Goal: Information Seeking & Learning: Learn about a topic

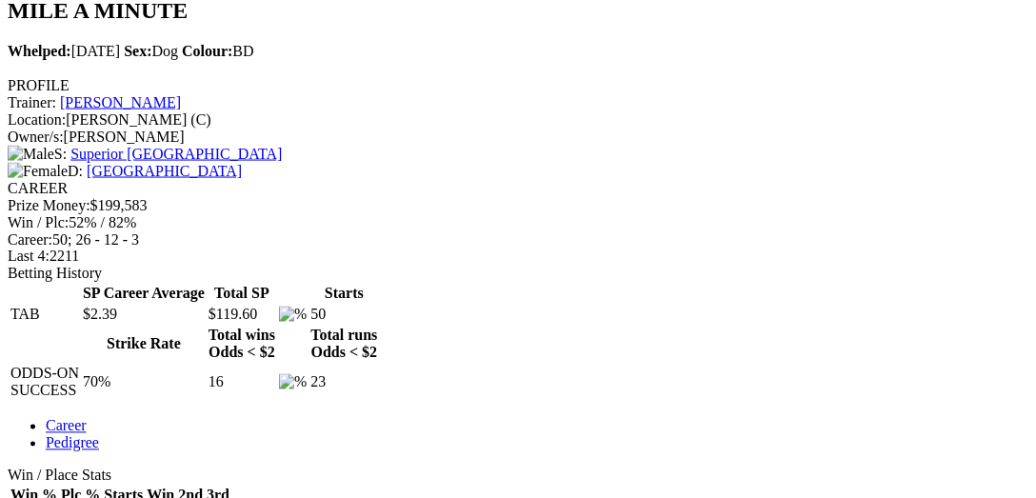
scroll to position [686, 0]
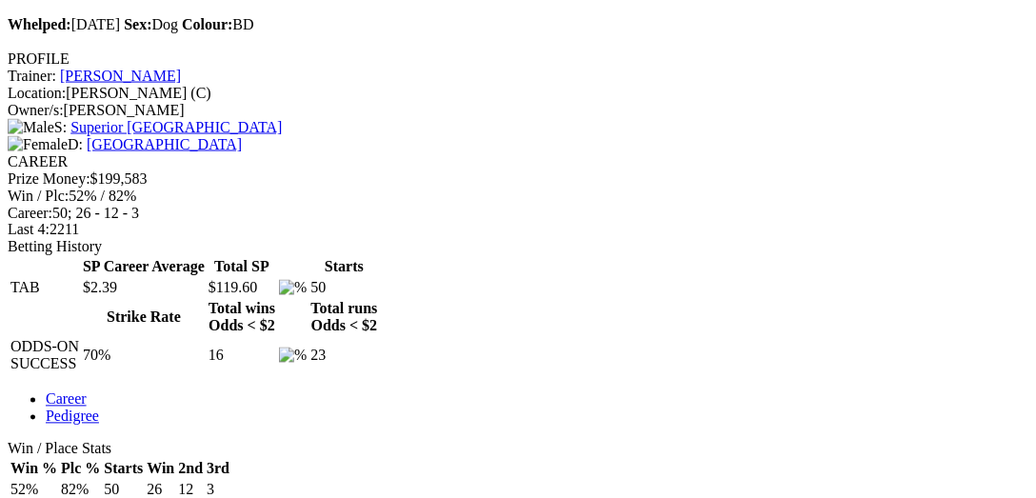
click at [220, 441] on div "Win / Place Stats Win % Plc % Starts Win 2nd 3rd 52% 82% 50 26 12 3 Winning Dis…" at bounding box center [518, 502] width 1021 height 122
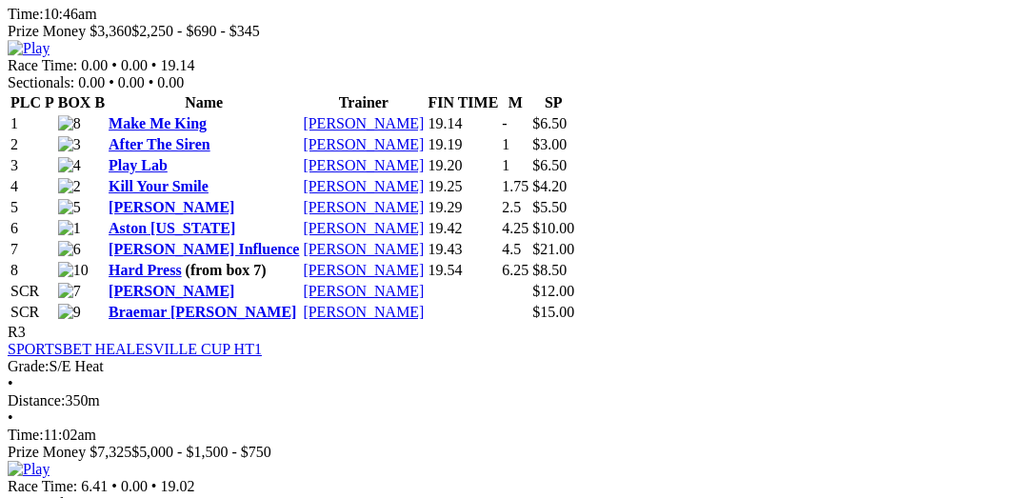
scroll to position [1469, 0]
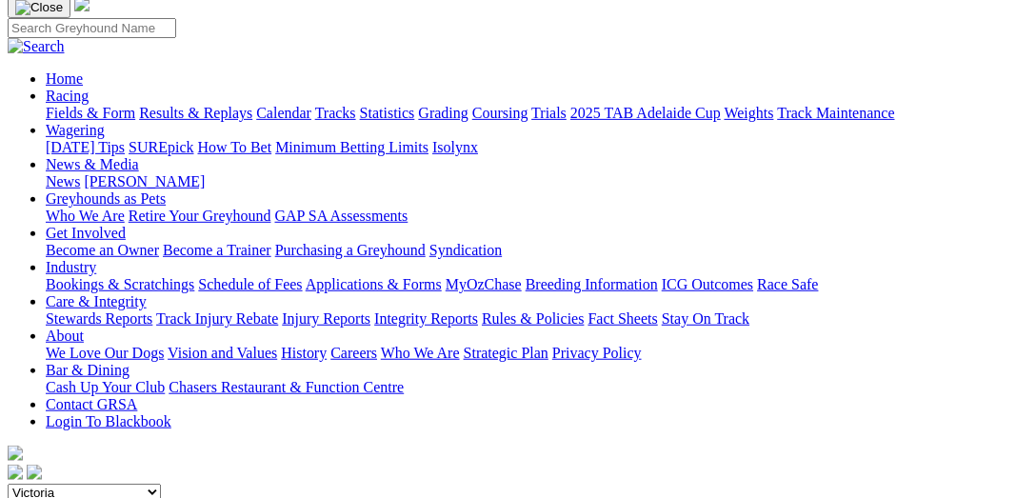
scroll to position [97, 0]
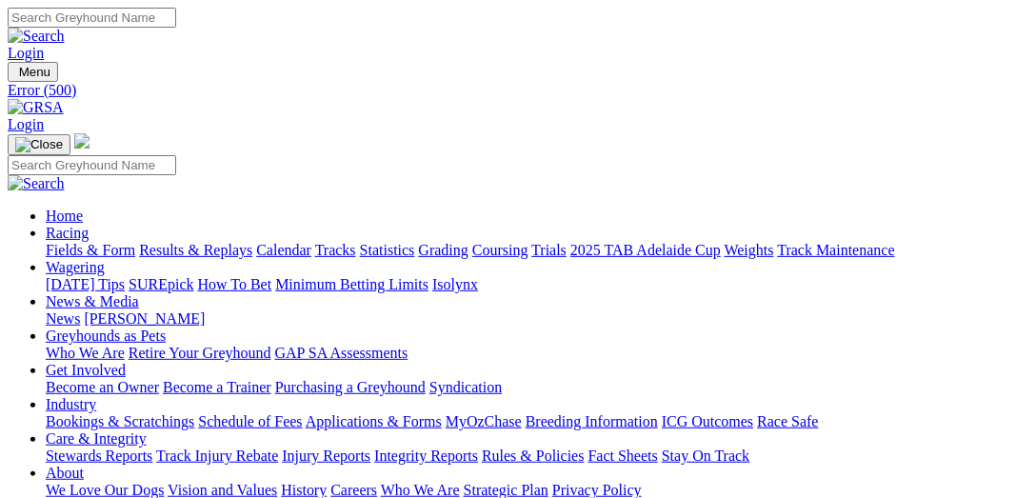
click at [89, 225] on link "Racing" at bounding box center [67, 233] width 43 height 16
click at [103, 242] on link "Fields & Form" at bounding box center [91, 250] width 90 height 16
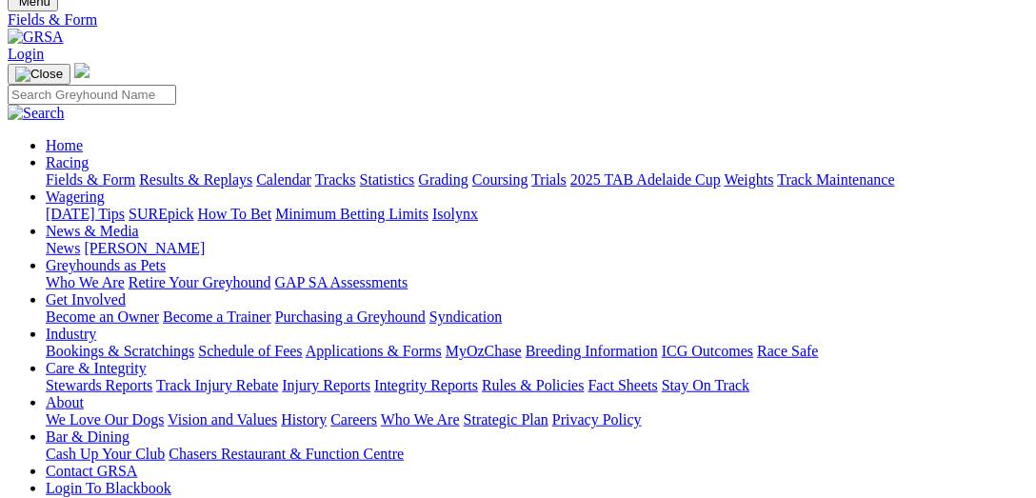
scroll to position [97, 0]
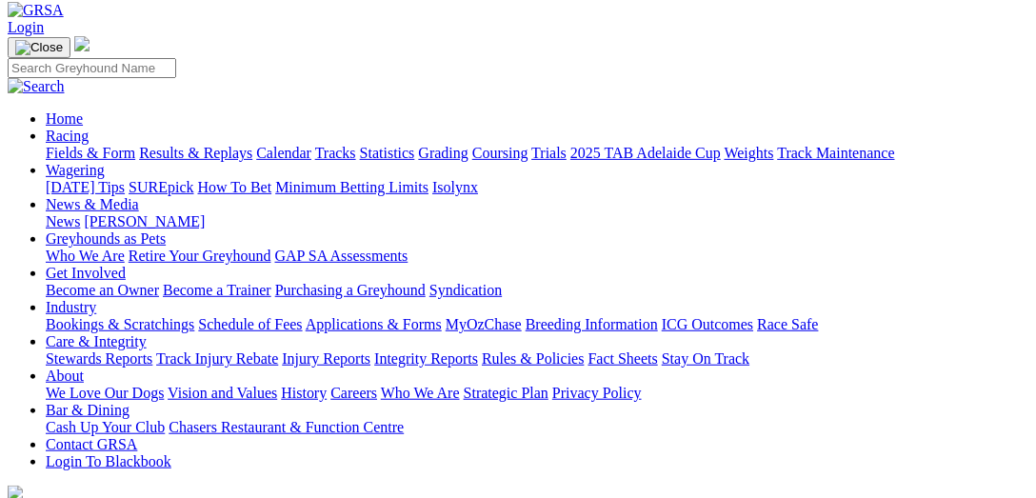
select select "VIC"
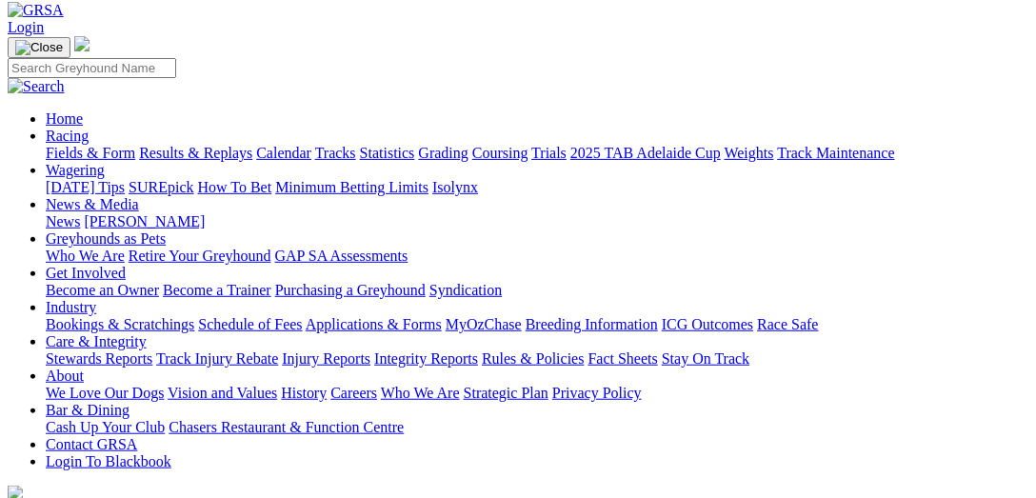
scroll to position [391, 0]
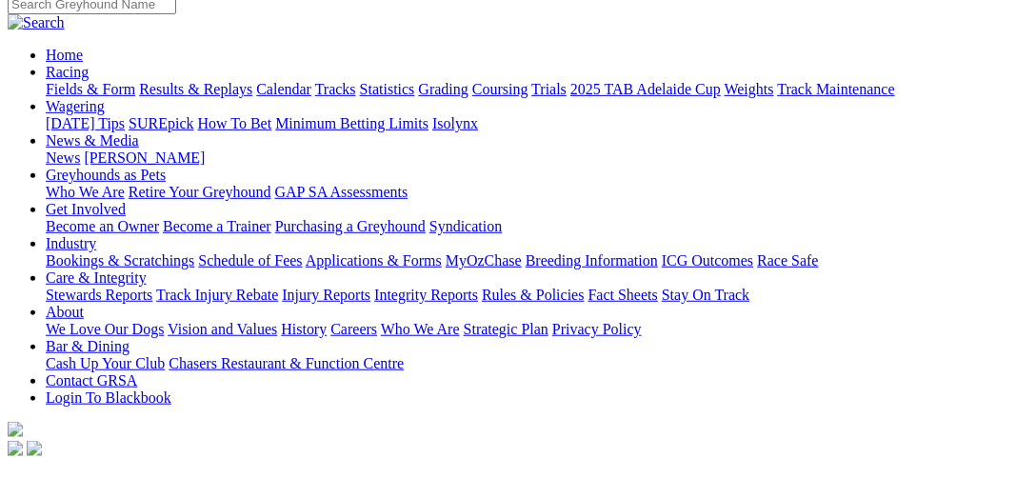
scroll to position [97, 0]
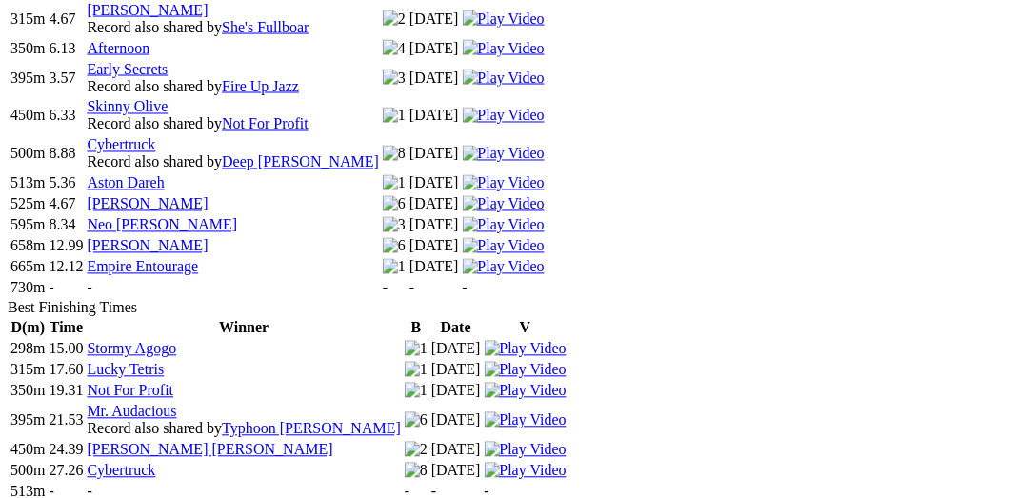
scroll to position [881, 0]
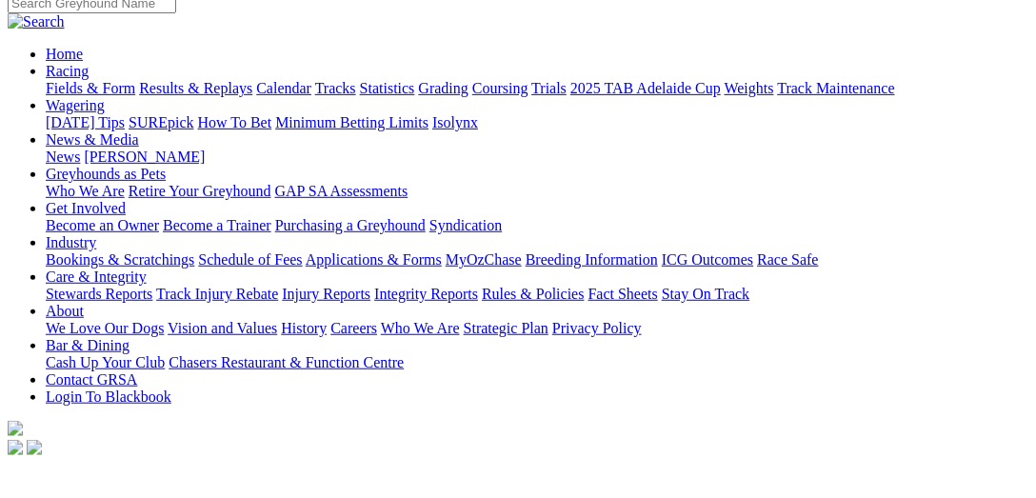
scroll to position [293, 0]
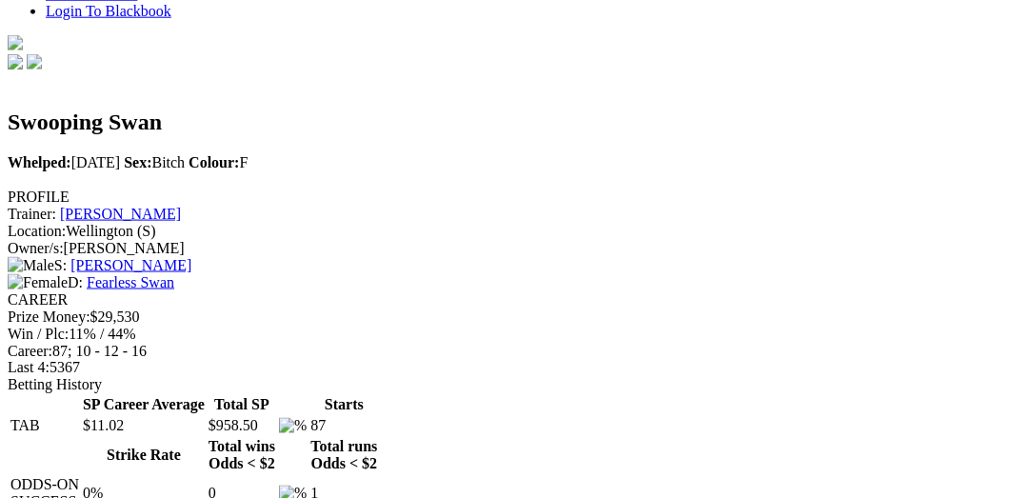
scroll to position [588, 0]
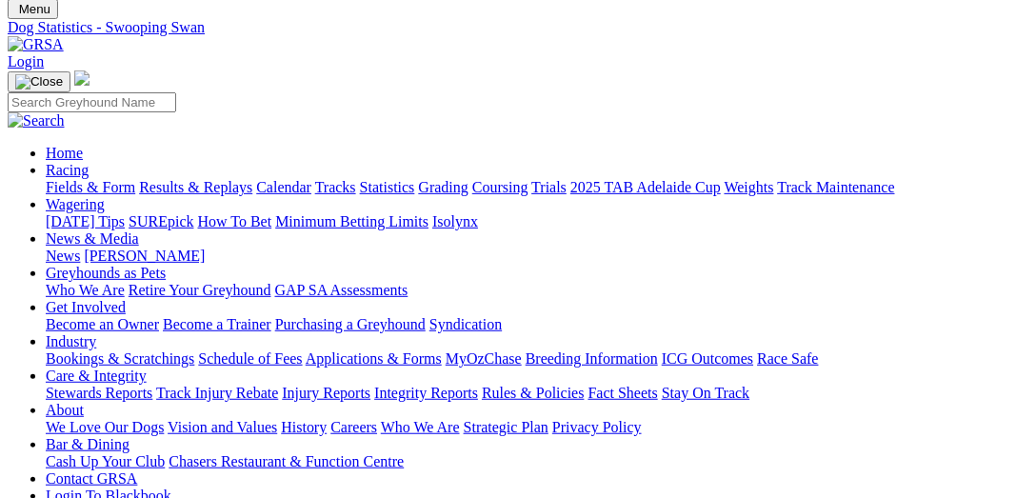
scroll to position [0, 0]
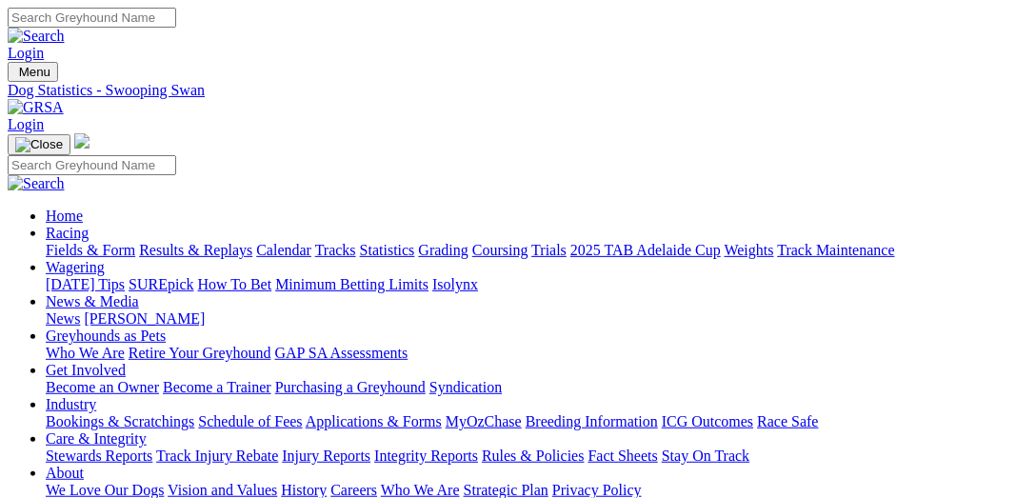
click at [176, 14] on input "Search" at bounding box center [92, 18] width 169 height 20
click at [176, 25] on input "Search" at bounding box center [92, 18] width 169 height 20
type input "[PERSON_NAME]"
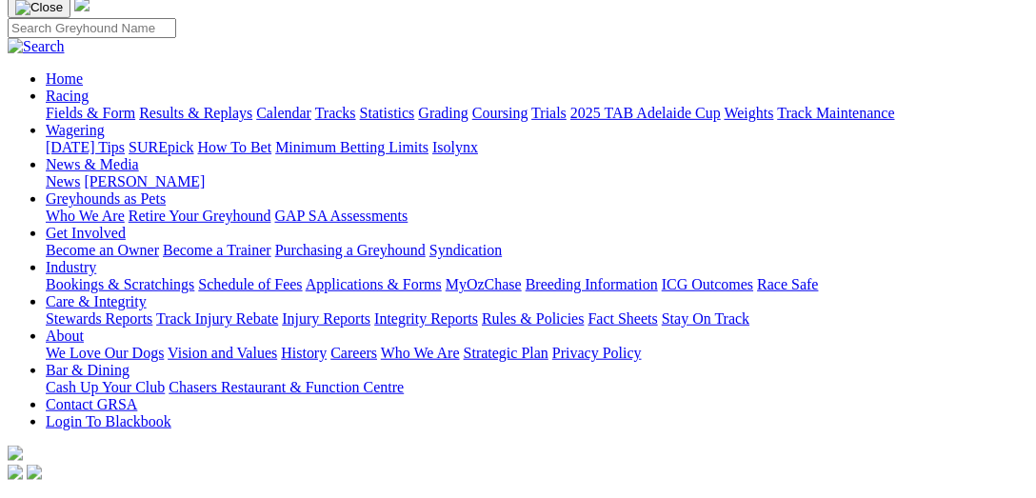
scroll to position [97, 0]
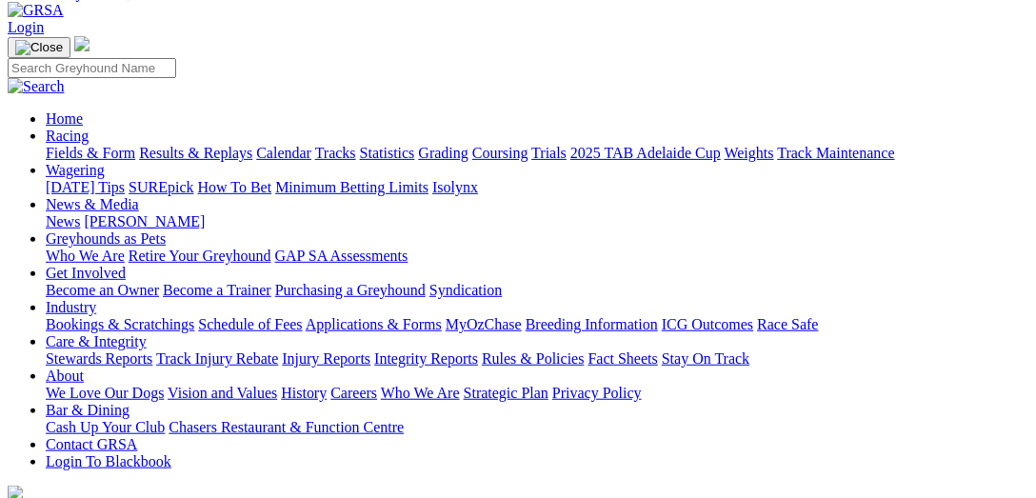
type input "[PERSON_NAME]"
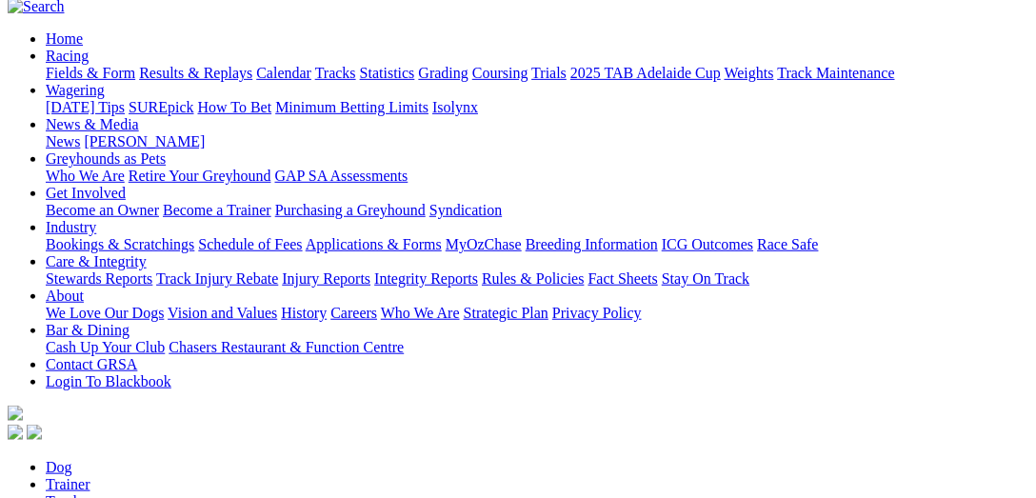
scroll to position [391, 0]
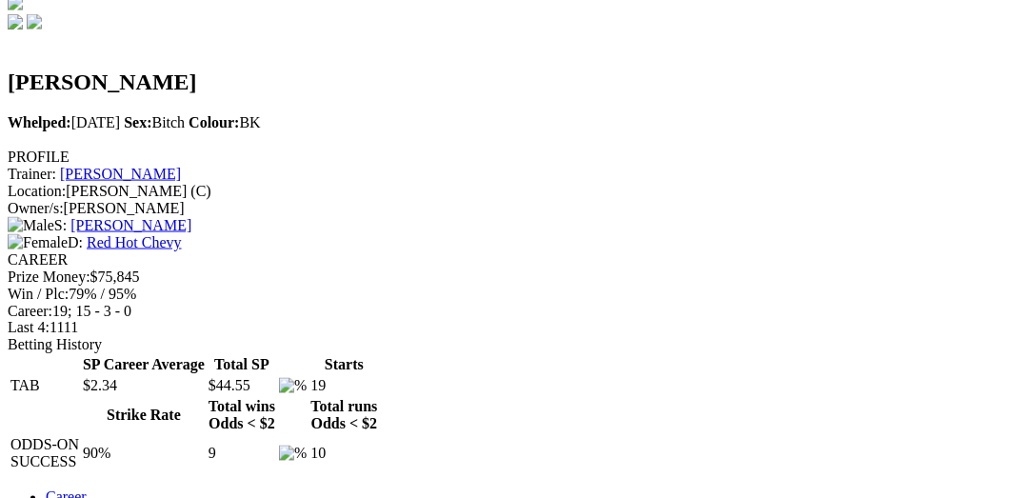
scroll to position [686, 0]
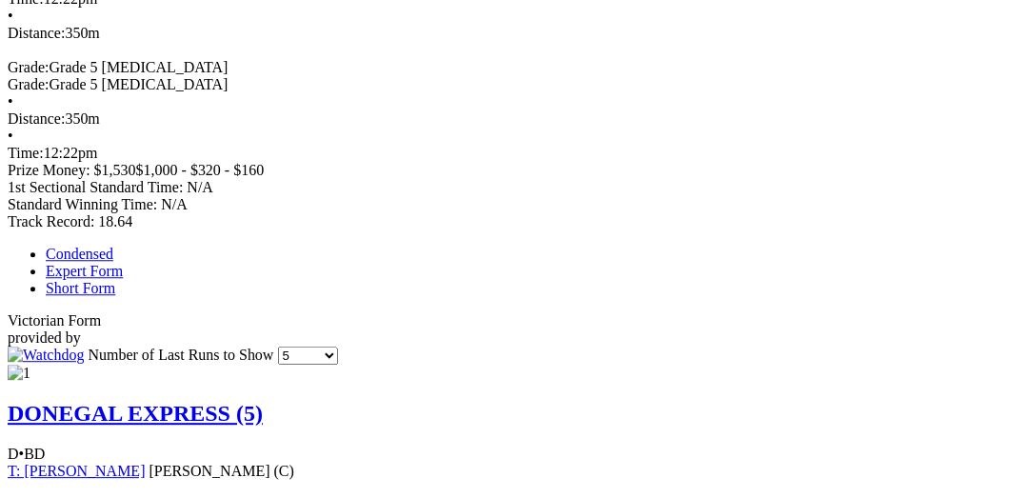
scroll to position [1077, 0]
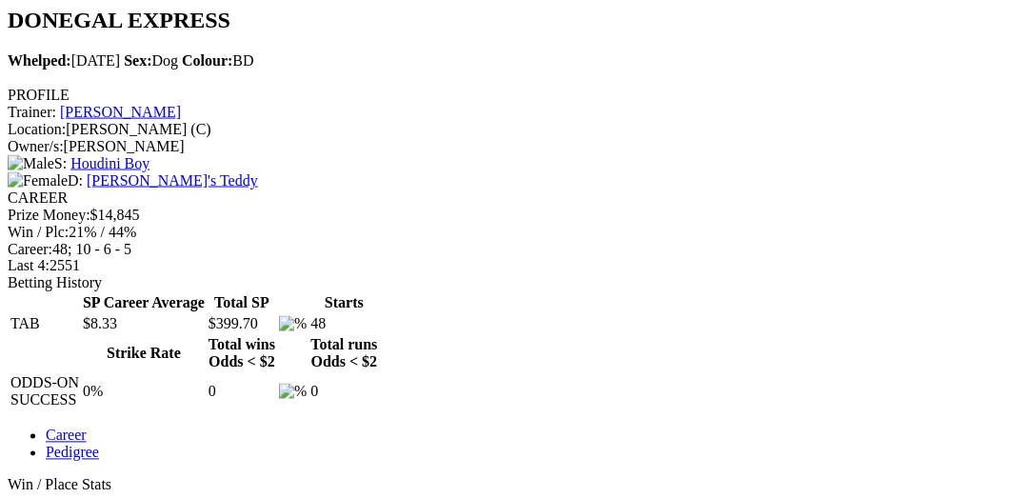
scroll to position [686, 0]
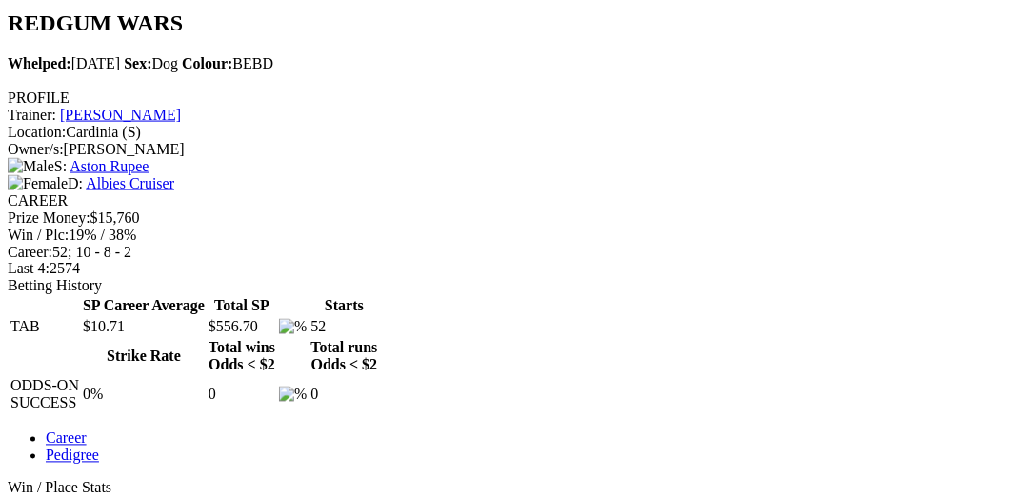
scroll to position [686, 0]
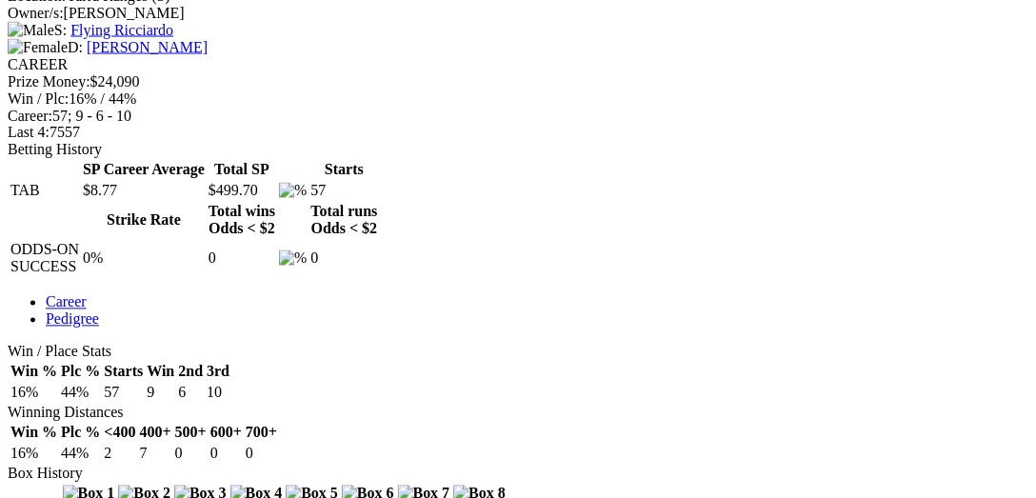
scroll to position [783, 0]
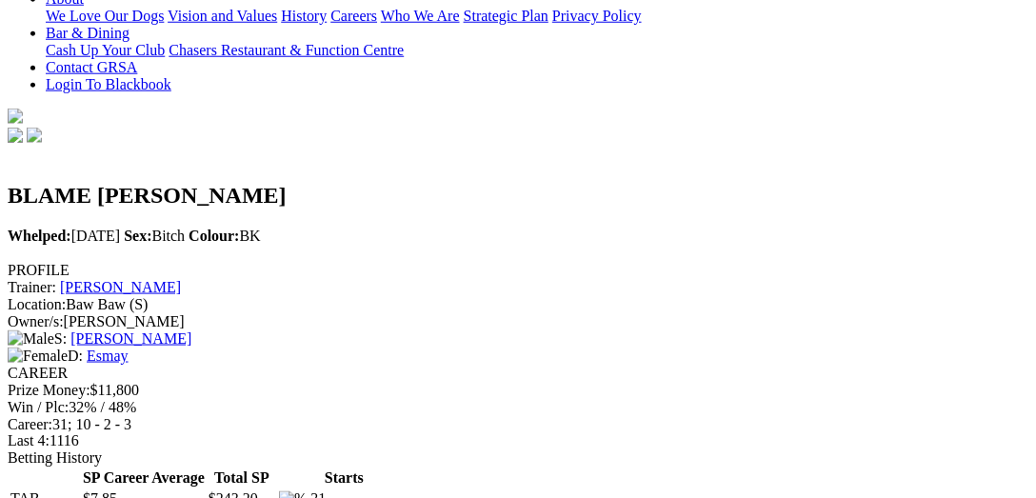
scroll to position [686, 0]
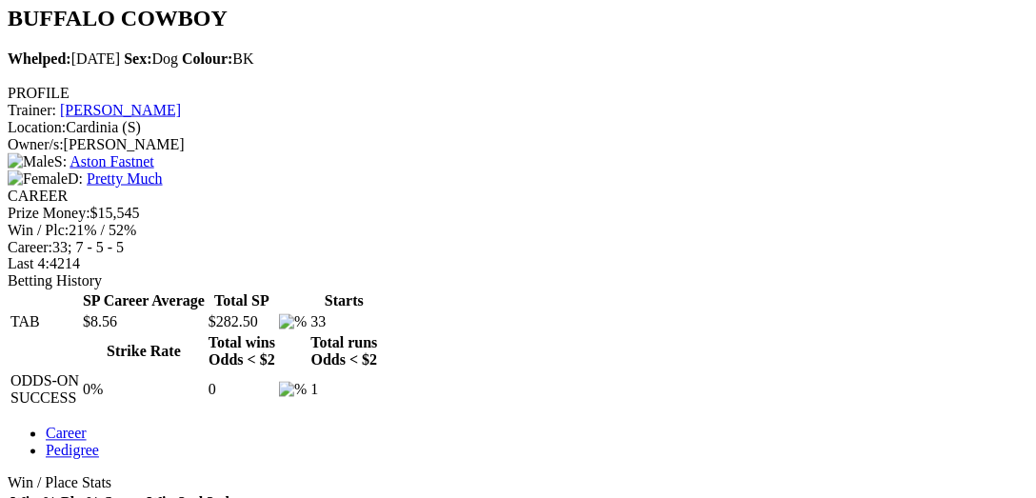
scroll to position [686, 0]
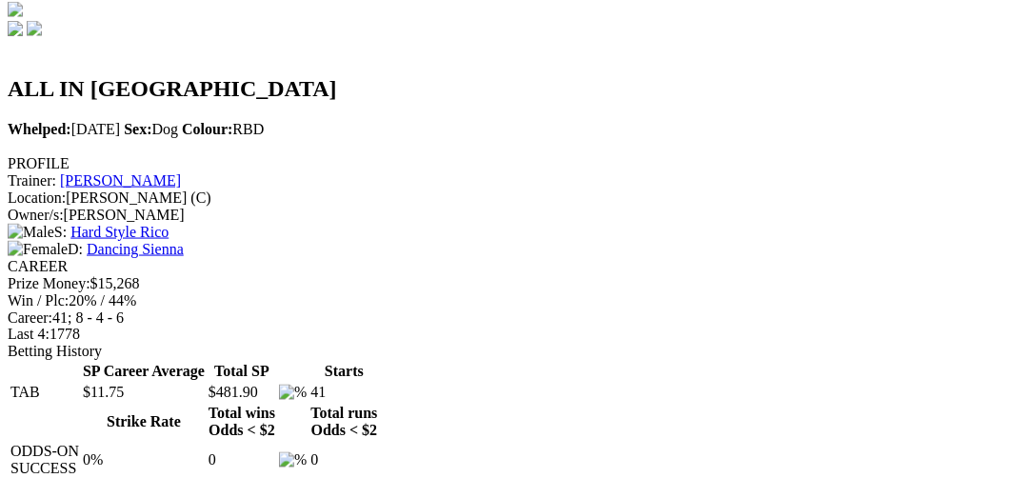
scroll to position [686, 0]
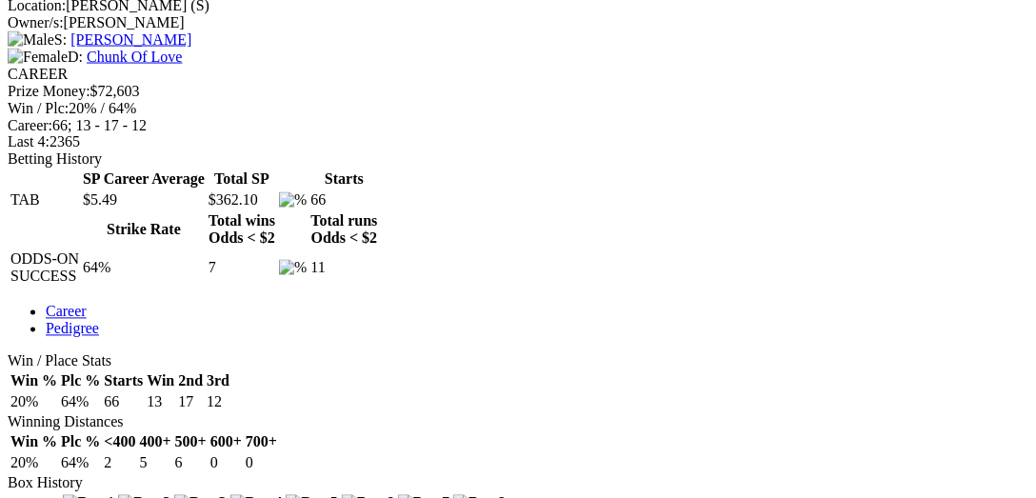
scroll to position [783, 0]
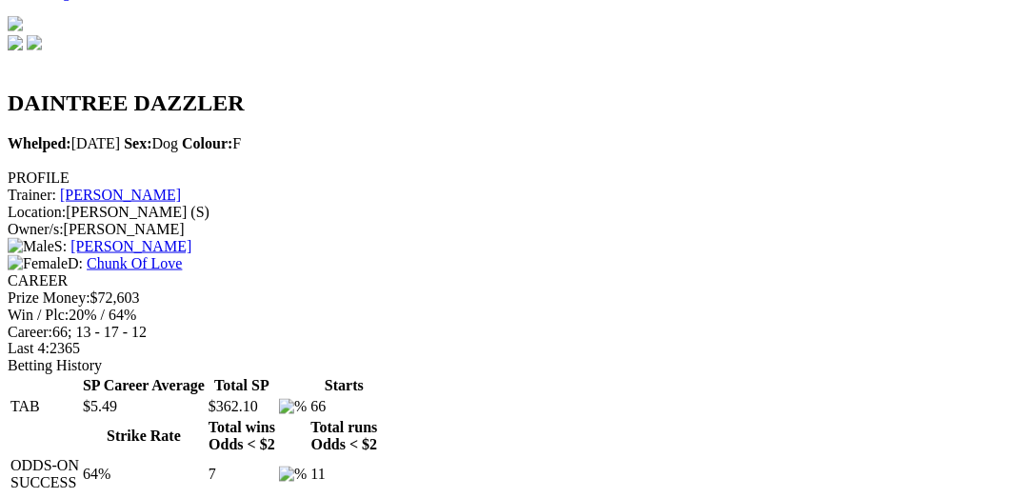
scroll to position [0, 0]
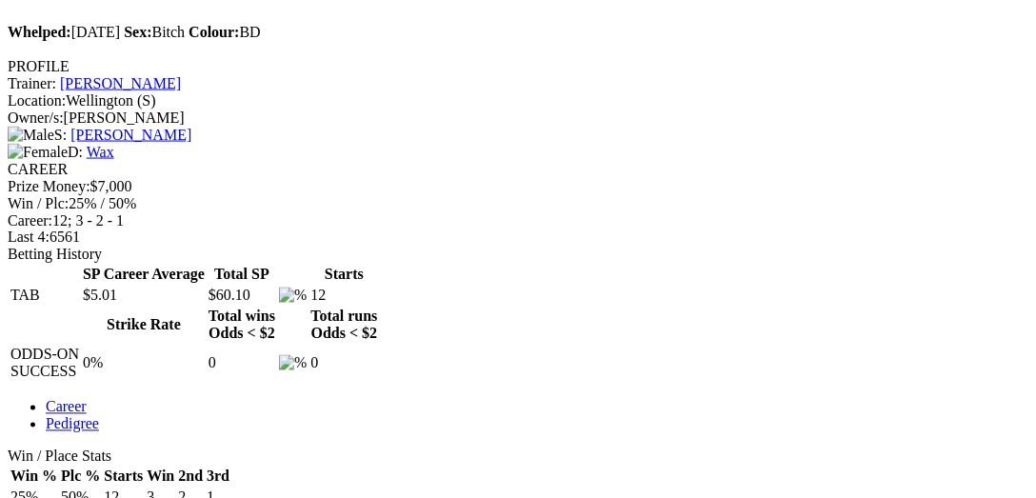
scroll to position [717, 0]
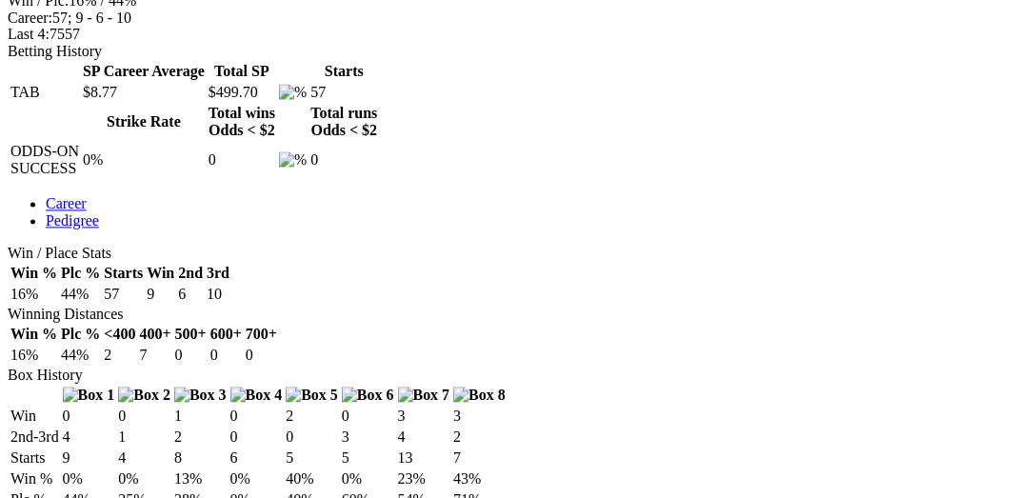
scroll to position [490, 0]
